Goal: Task Accomplishment & Management: Use online tool/utility

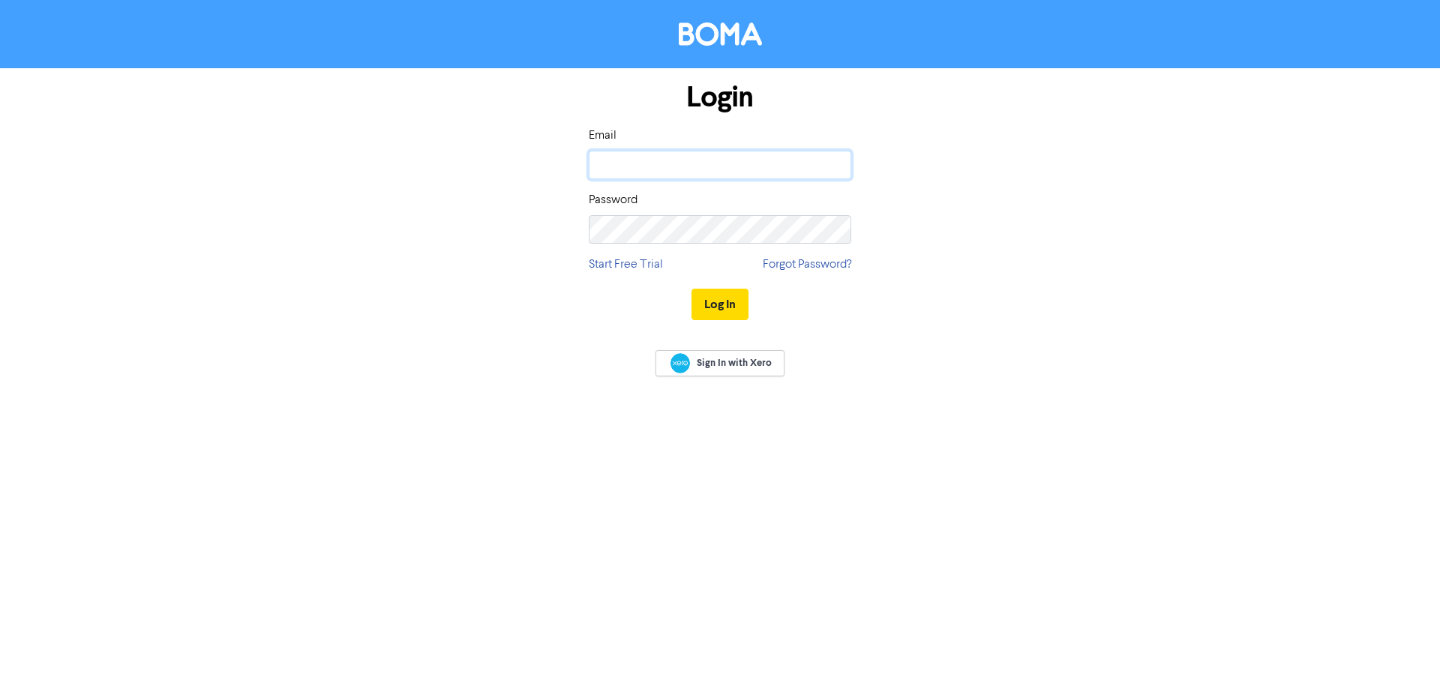
type input "[PERSON_NAME][EMAIL_ADDRESS][PERSON_NAME][DOMAIN_NAME]"
click at [713, 301] on button "Log In" at bounding box center [720, 305] width 57 height 32
